Goal: Transaction & Acquisition: Purchase product/service

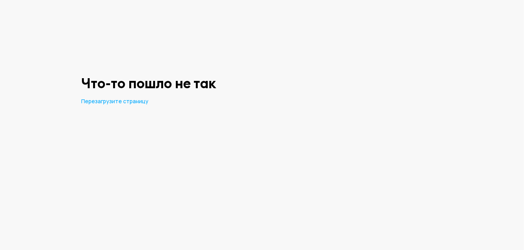
click at [283, 105] on html "Что-то пошло не так Перезагрузите страницу" at bounding box center [262, 52] width 524 height 105
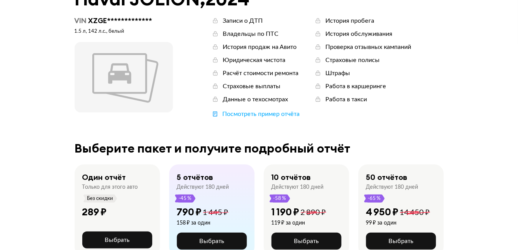
scroll to position [2, 0]
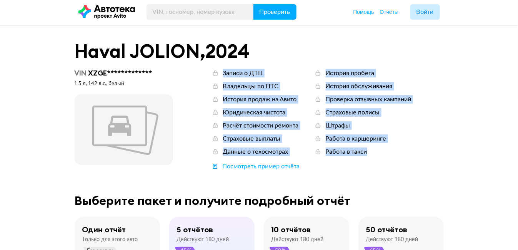
drag, startPoint x: 215, startPoint y: 76, endPoint x: 375, endPoint y: 154, distance: 178.7
click at [375, 154] on div "Записи о ДТП Владельцы по ПТС История продаж на Авито Юридическая чистота Расчё…" at bounding box center [312, 115] width 200 height 92
click at [262, 152] on div "Данные о техосмотрах" at bounding box center [255, 151] width 65 height 8
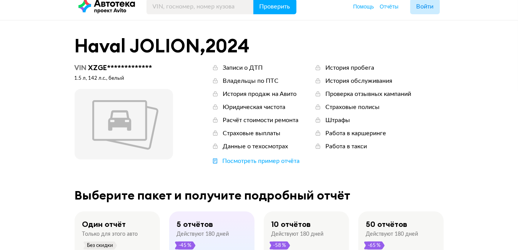
scroll to position [0, 0]
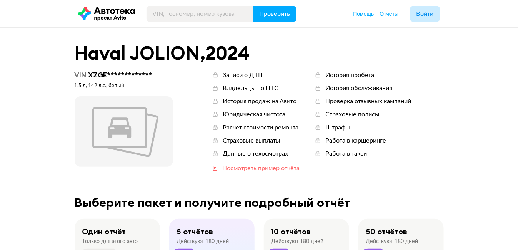
click at [271, 168] on div "Посмотреть пример отчёта" at bounding box center [261, 168] width 77 height 8
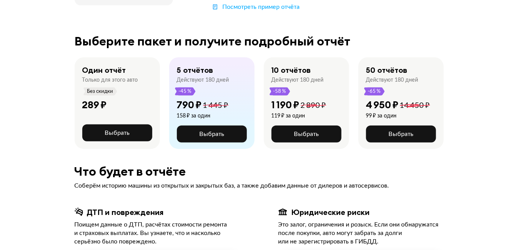
scroll to position [173, 0]
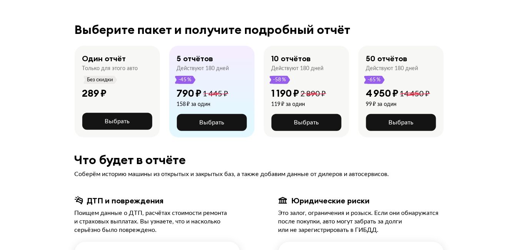
click at [382, 95] on div "4 950 ₽" at bounding box center [382, 93] width 33 height 12
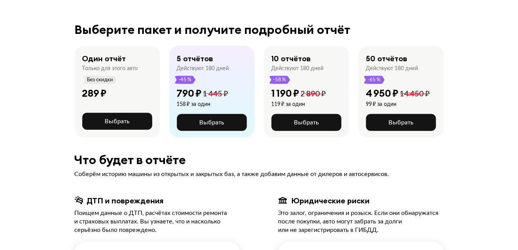
click at [433, 92] on div "4 950 ₽ 14 450 ₽ 99 ₽ за один" at bounding box center [401, 100] width 70 height 27
click at [391, 83] on div "50 отчётов Действуют 180 дней -65 % 4 950 ₽ 14 450 ₽ 99 ₽ за один Выбрать" at bounding box center [400, 92] width 85 height 92
drag, startPoint x: 197, startPoint y: 81, endPoint x: 175, endPoint y: 52, distance: 36.0
click at [175, 52] on div "5 отчётов Действуют 180 дней -45 % 790 ₽ 1 445 ₽ 158 ₽ за один Выбрать" at bounding box center [211, 92] width 85 height 92
click at [203, 79] on div "5 отчётов Действуют 180 дней -45 %" at bounding box center [203, 68] width 52 height 30
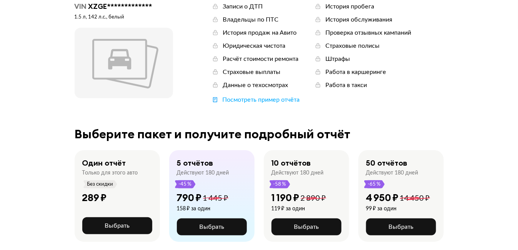
scroll to position [0, 0]
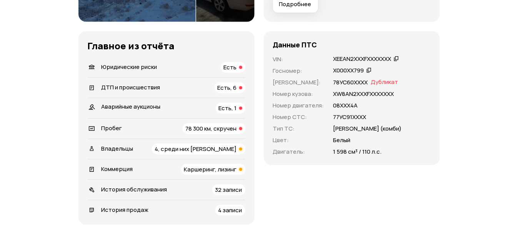
scroll to position [218, 0]
click at [282, 175] on div "Данные ПТС VIN : XEEAN2XXXFXXXXXXX   Госномер : Х000ХХ799   Номер ПТС : 78УС60X…" at bounding box center [352, 127] width 176 height 193
click at [310, 187] on div "Данные ПТС VIN : XEEAN2XXXFXXXXXXX   Госномер : Х000ХХ799   Номер ПТС : 78УС60X…" at bounding box center [352, 127] width 176 height 193
